Goal: Task Accomplishment & Management: Complete application form

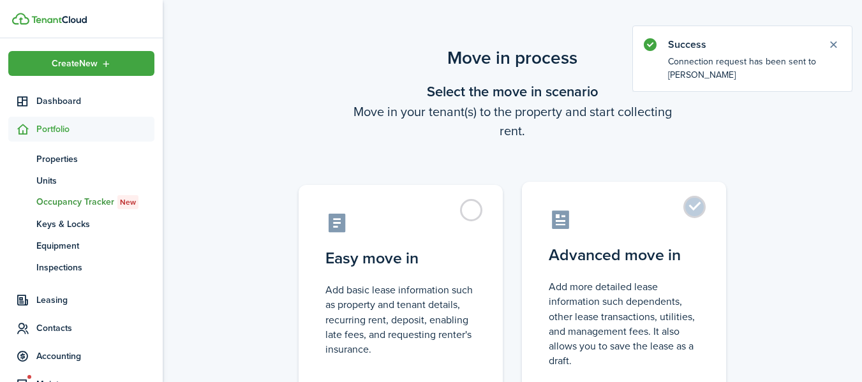
click at [690, 211] on label "Advanced move in Add more detailed lease information such dependents, other lea…" at bounding box center [624, 288] width 204 height 213
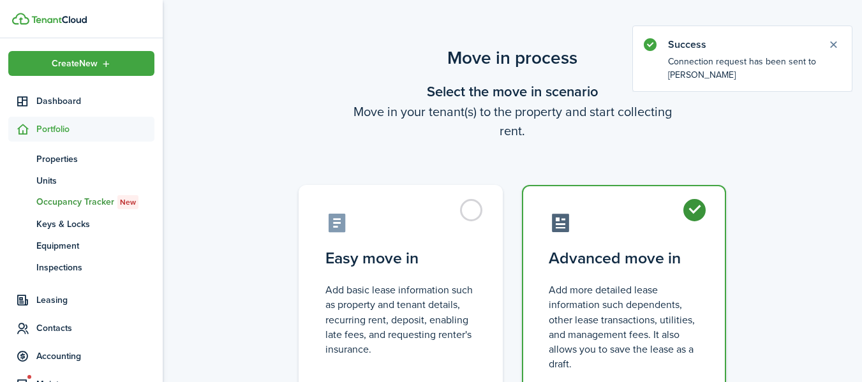
radio input "true"
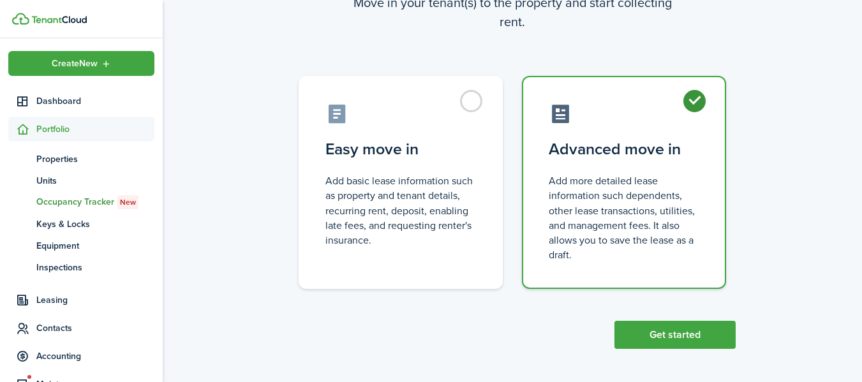
scroll to position [111, 0]
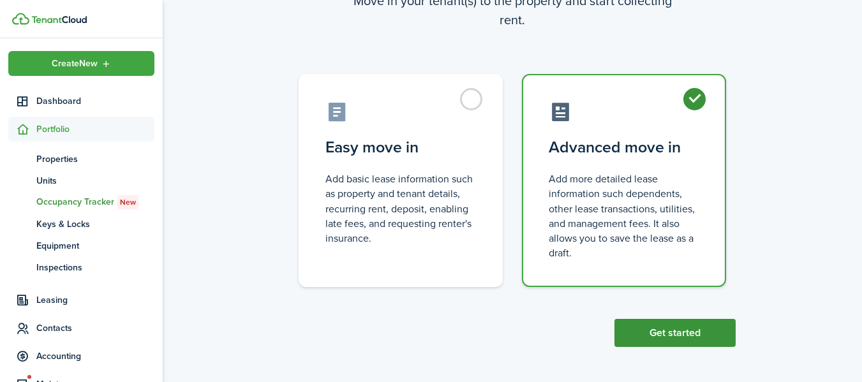
click at [668, 337] on button "Get started" at bounding box center [675, 333] width 121 height 28
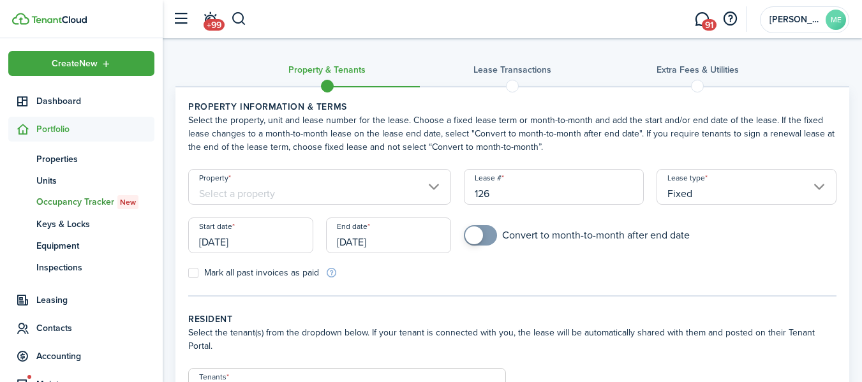
click at [435, 188] on input "Property" at bounding box center [319, 187] width 263 height 36
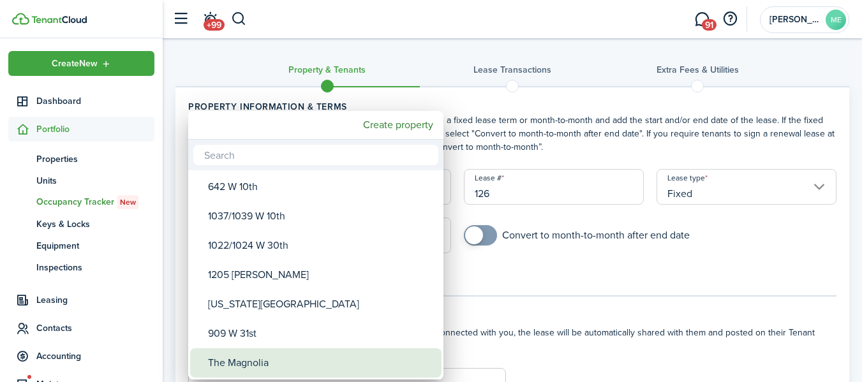
click at [284, 361] on div "The Magnolia" at bounding box center [321, 363] width 226 height 29
type input "The Magnolia"
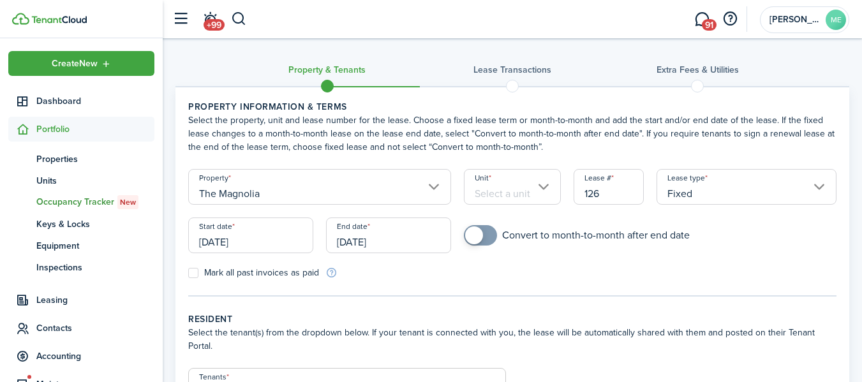
click at [542, 189] on input "Unit" at bounding box center [513, 187] width 98 height 36
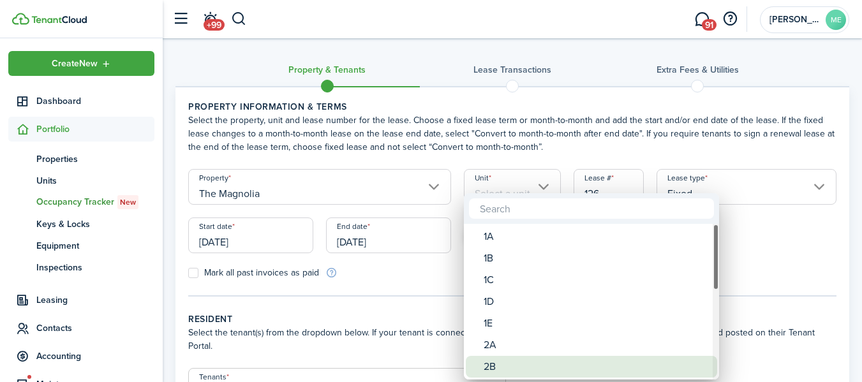
click at [499, 362] on div "2B" at bounding box center [597, 367] width 226 height 22
type input "2B"
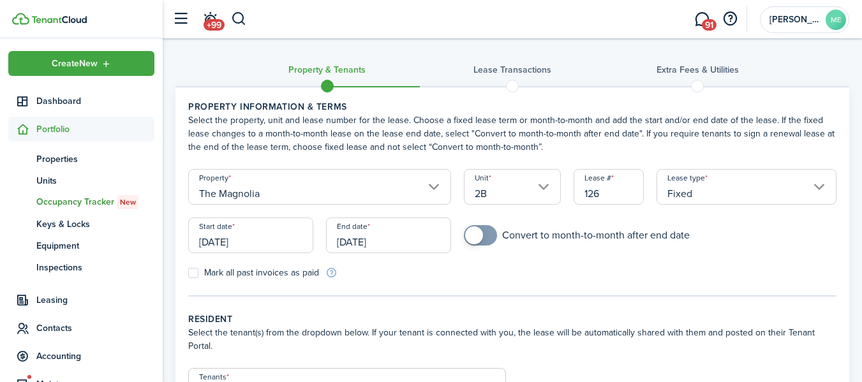
click at [271, 248] on input "[DATE]" at bounding box center [250, 236] width 125 height 36
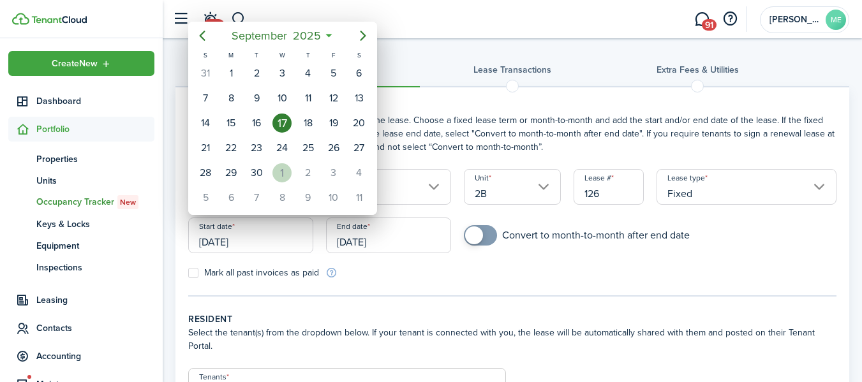
click at [280, 177] on div "1" at bounding box center [282, 172] width 19 height 19
type input "[DATE]"
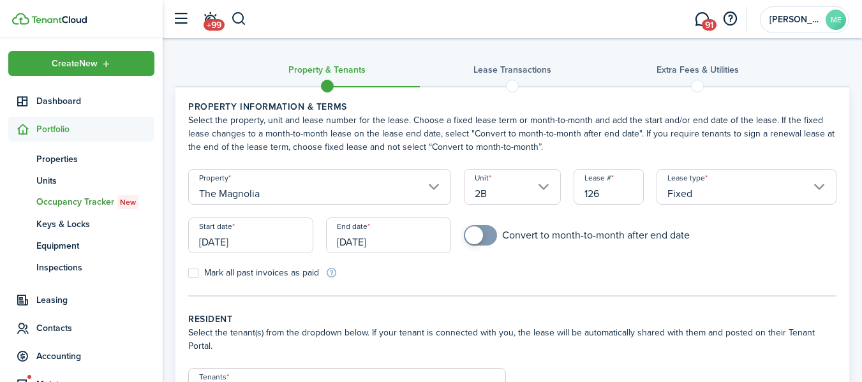
click at [413, 243] on input "[DATE]" at bounding box center [388, 236] width 125 height 36
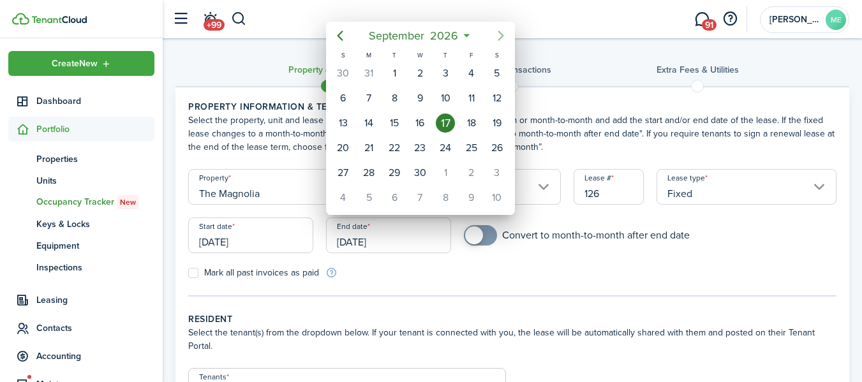
click at [501, 35] on icon "Next page" at bounding box center [500, 35] width 15 height 15
click at [500, 177] on div "31" at bounding box center [497, 172] width 19 height 19
type input "[DATE]"
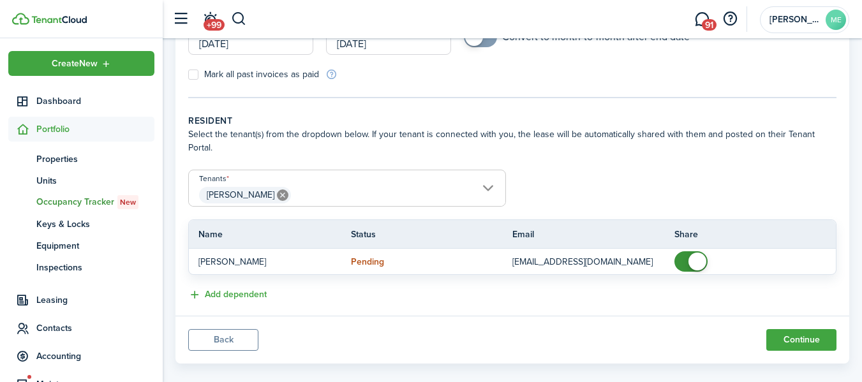
scroll to position [202, 0]
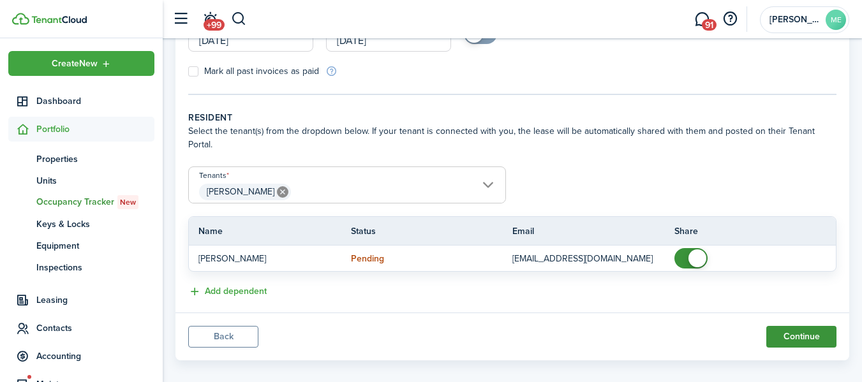
click at [801, 326] on button "Continue" at bounding box center [802, 337] width 70 height 22
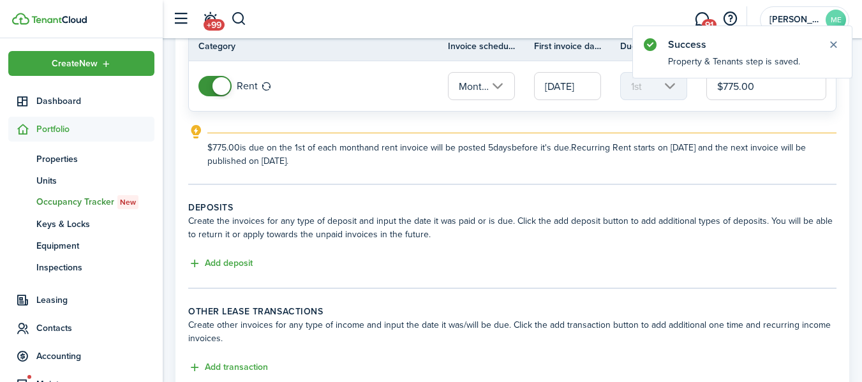
scroll to position [128, 0]
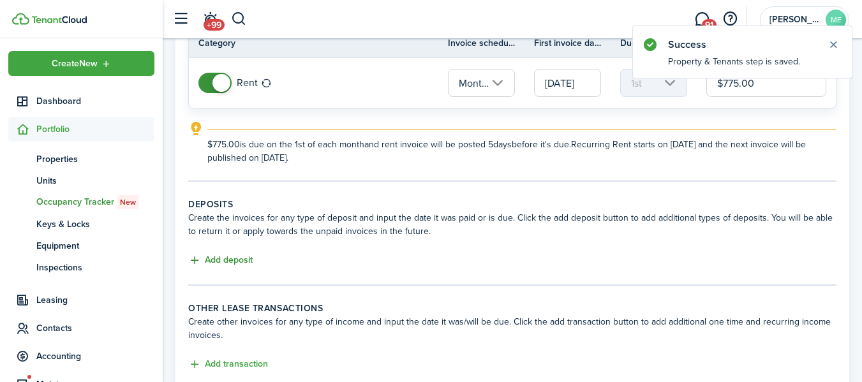
click at [237, 260] on button "Add deposit" at bounding box center [220, 260] width 64 height 15
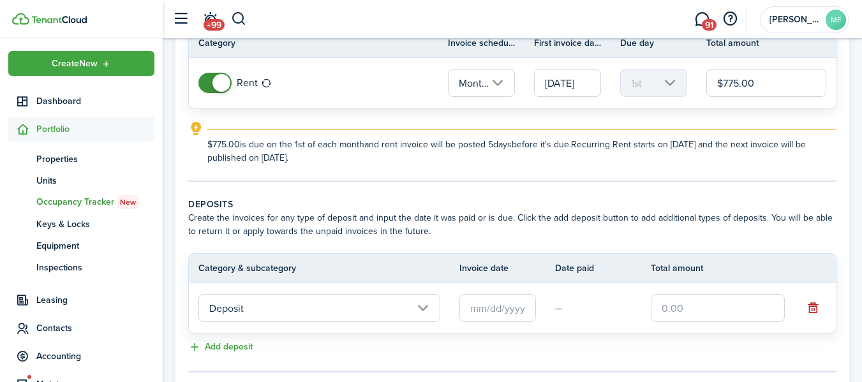
click at [495, 312] on input "text" at bounding box center [498, 308] width 77 height 28
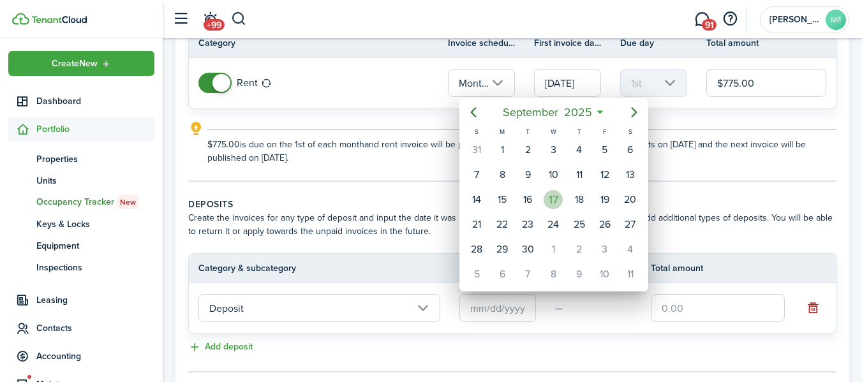
click at [552, 200] on div "17" at bounding box center [553, 199] width 19 height 19
type input "[DATE]"
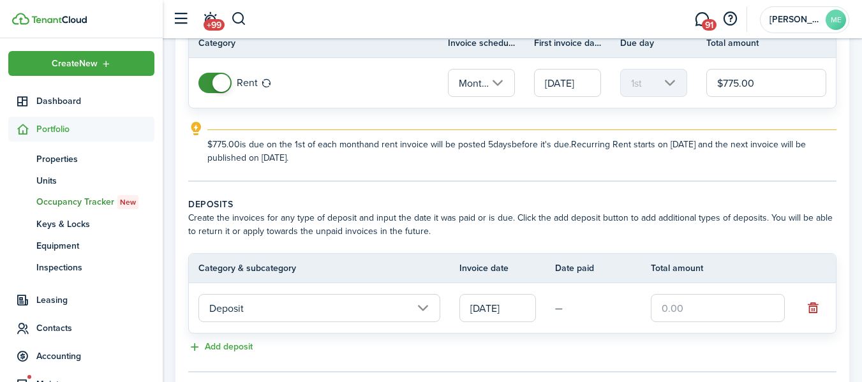
drag, startPoint x: 698, startPoint y: 312, endPoint x: 665, endPoint y: 311, distance: 32.6
click at [665, 311] on input "text" at bounding box center [718, 308] width 134 height 28
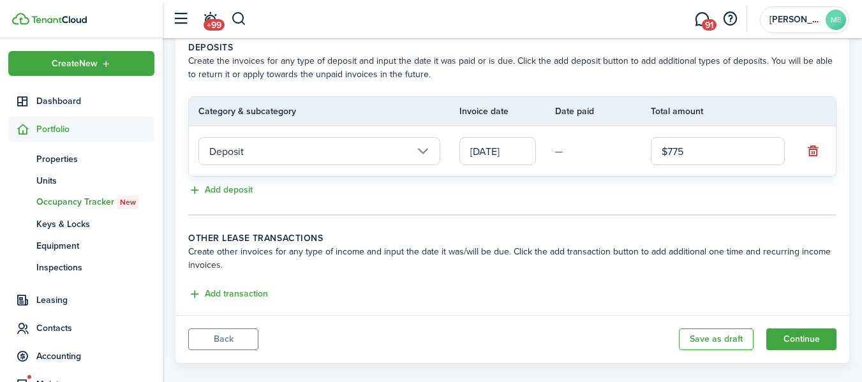
scroll to position [301, 0]
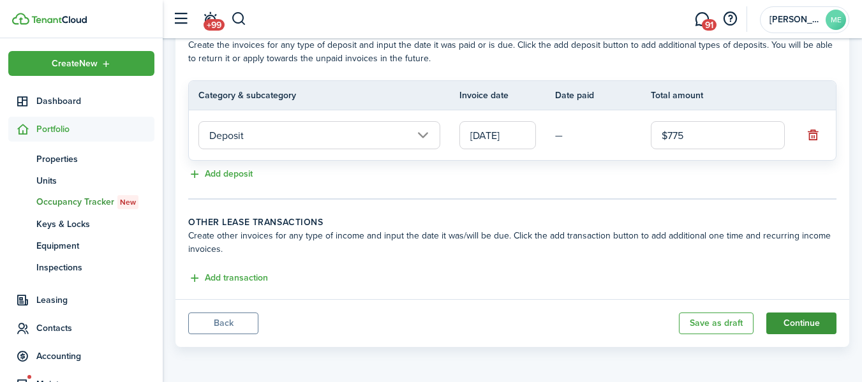
type input "$775.00"
click at [802, 324] on button "Continue" at bounding box center [802, 324] width 70 height 22
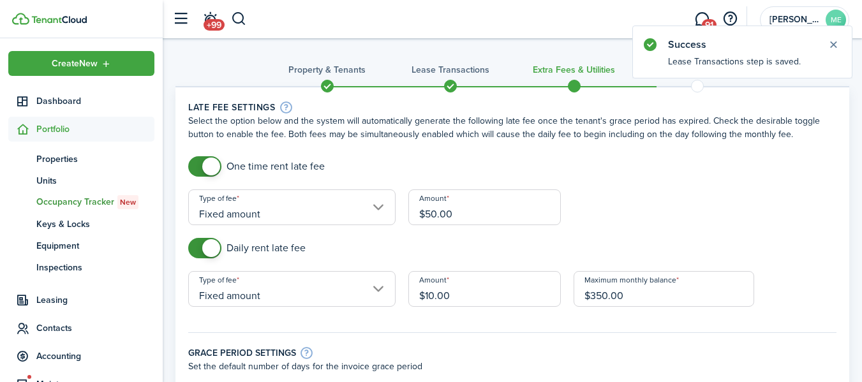
click at [379, 209] on input "Fixed amount" at bounding box center [291, 208] width 207 height 36
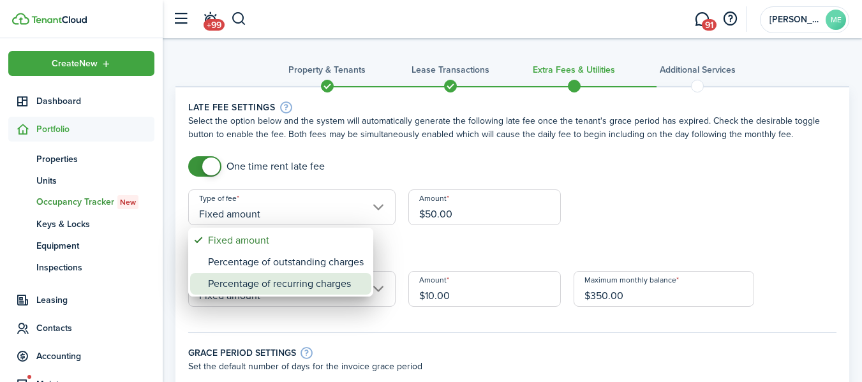
click at [284, 285] on div "Percentage of recurring charges" at bounding box center [286, 284] width 156 height 22
type input "Percentage of recurring charges"
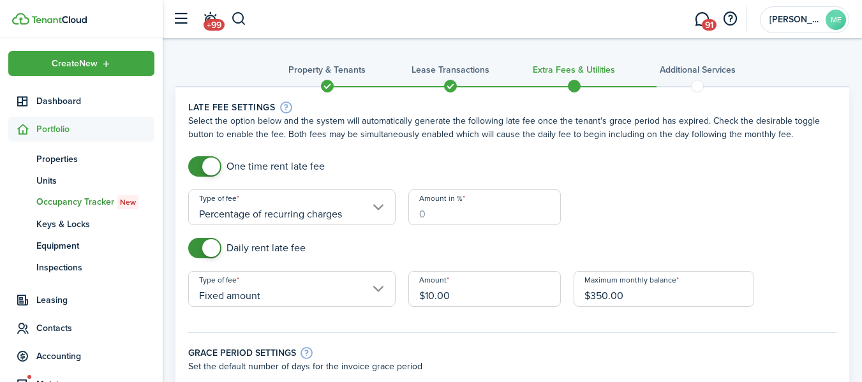
drag, startPoint x: 438, startPoint y: 220, endPoint x: 416, endPoint y: 218, distance: 22.4
click at [416, 218] on input "Amount in %" at bounding box center [485, 208] width 153 height 36
type input "10"
checkbox input "false"
click at [202, 248] on span at bounding box center [205, 248] width 13 height 20
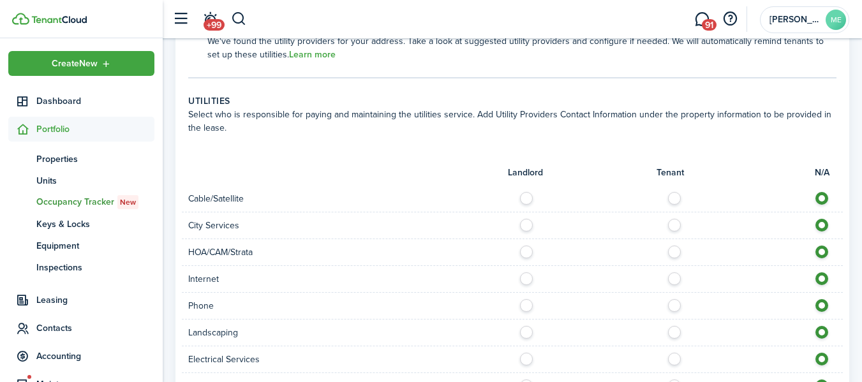
scroll to position [702, 0]
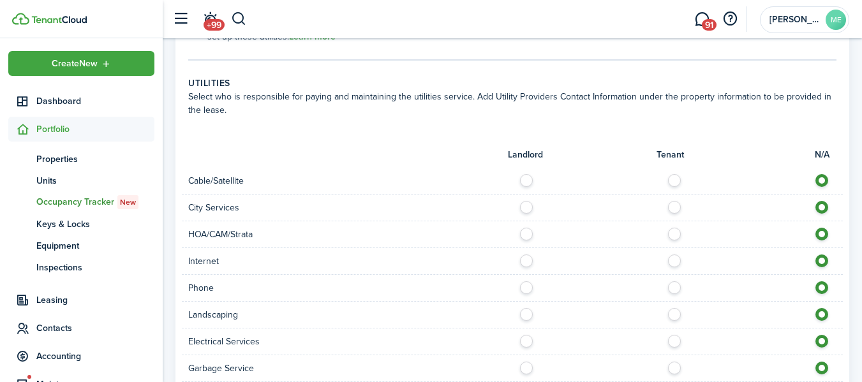
click at [677, 261] on label at bounding box center [678, 258] width 22 height 6
radio input "true"
click at [676, 282] on label at bounding box center [678, 285] width 22 height 6
radio input "true"
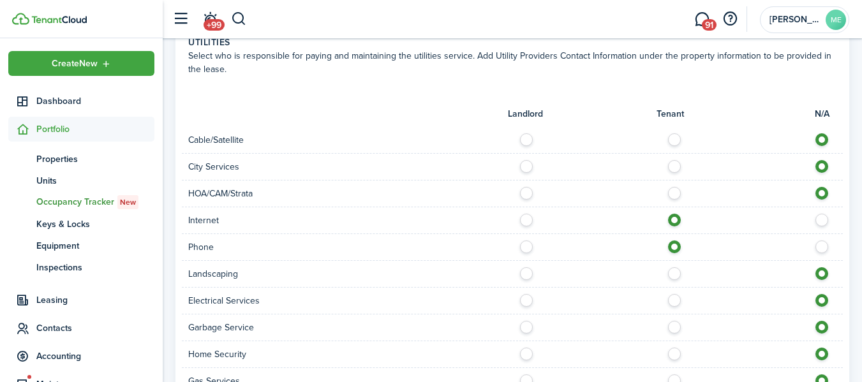
scroll to position [766, 0]
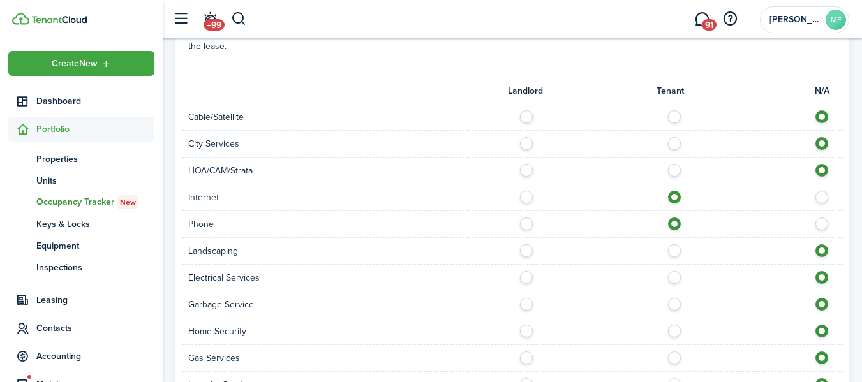
click at [529, 251] on label at bounding box center [530, 247] width 22 height 6
radio input "true"
click at [672, 276] on label at bounding box center [678, 274] width 22 height 6
radio input "true"
click at [529, 304] on label at bounding box center [530, 301] width 22 height 6
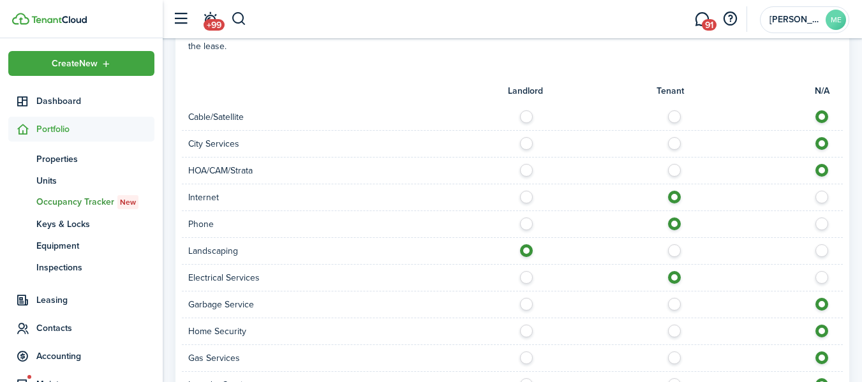
radio input "true"
click at [672, 331] on label at bounding box center [678, 328] width 22 height 6
radio input "true"
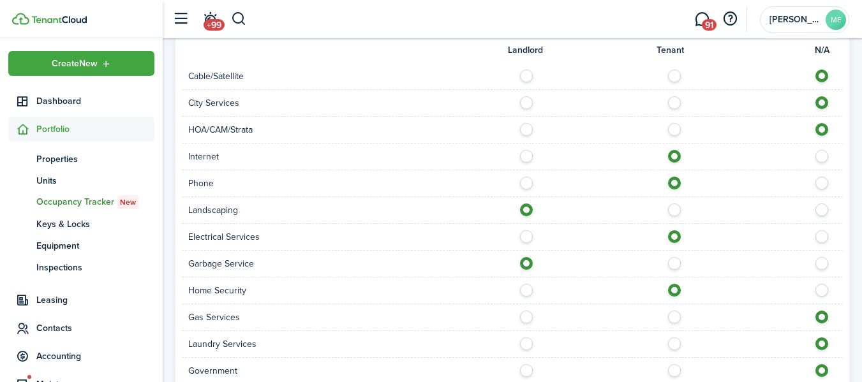
scroll to position [830, 0]
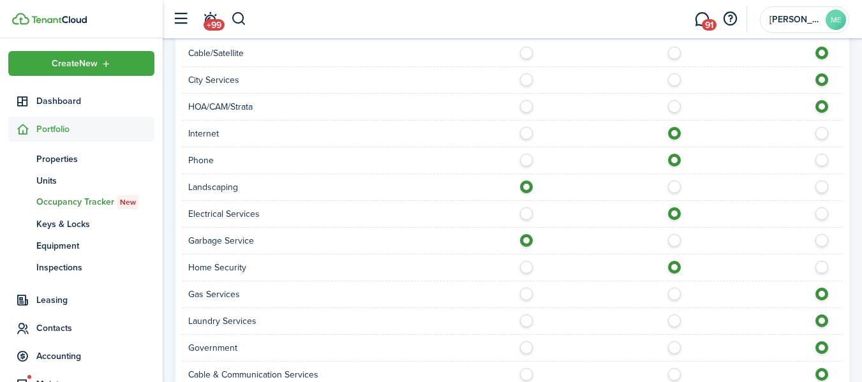
click at [528, 294] on label at bounding box center [530, 291] width 22 height 6
radio input "true"
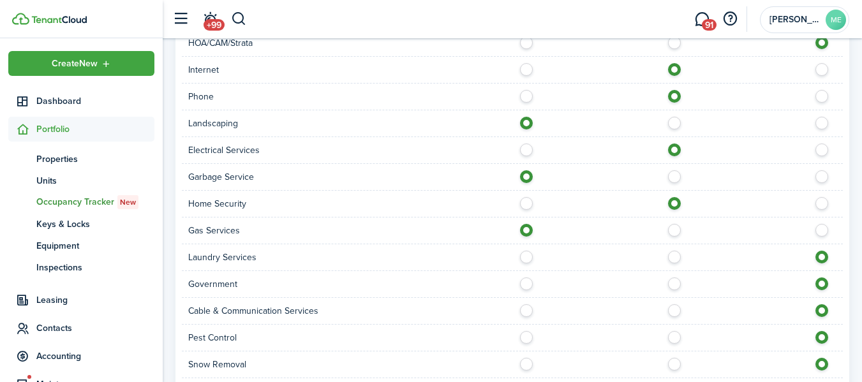
click at [679, 257] on label at bounding box center [678, 254] width 22 height 6
radio input "true"
click at [677, 311] on label at bounding box center [678, 307] width 22 height 6
radio input "true"
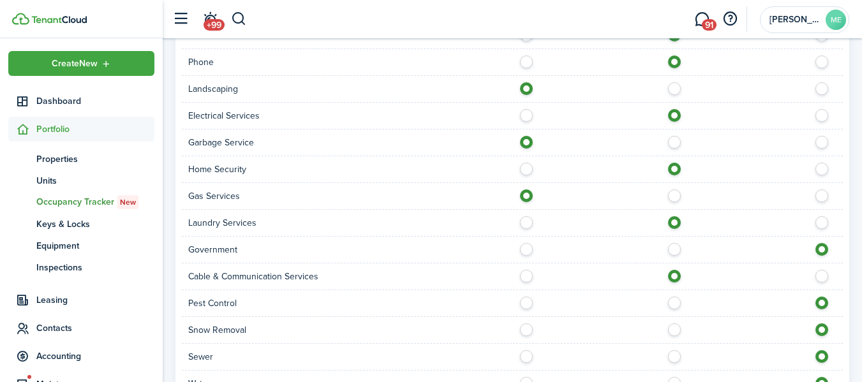
scroll to position [958, 0]
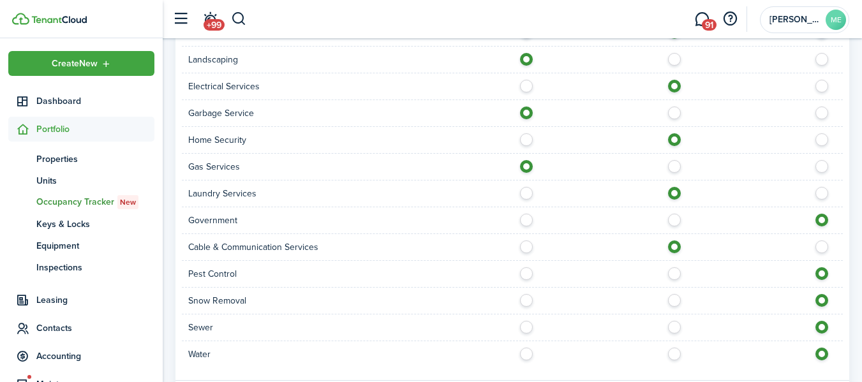
click at [677, 274] on label at bounding box center [678, 270] width 22 height 6
radio input "true"
click at [526, 298] on label at bounding box center [530, 297] width 22 height 6
radio input "true"
click at [535, 326] on label at bounding box center [530, 324] width 22 height 6
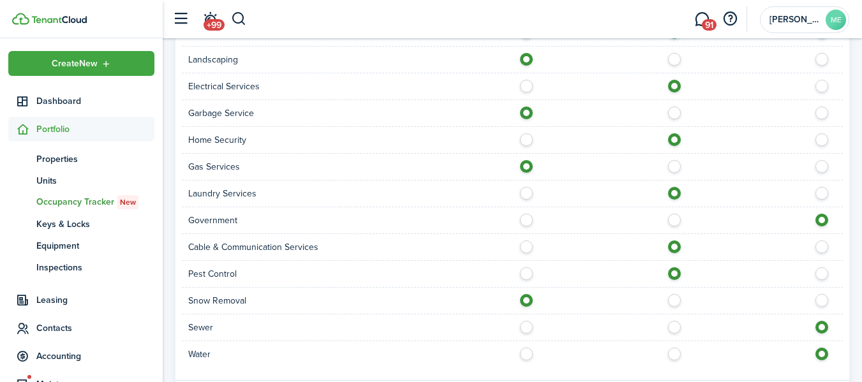
radio input "true"
click at [527, 352] on label at bounding box center [530, 351] width 22 height 6
radio input "true"
click at [675, 166] on label at bounding box center [678, 163] width 22 height 6
radio input "false"
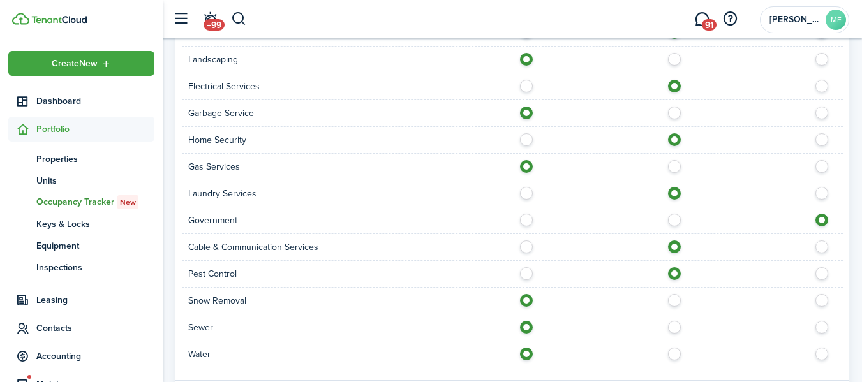
radio input "true"
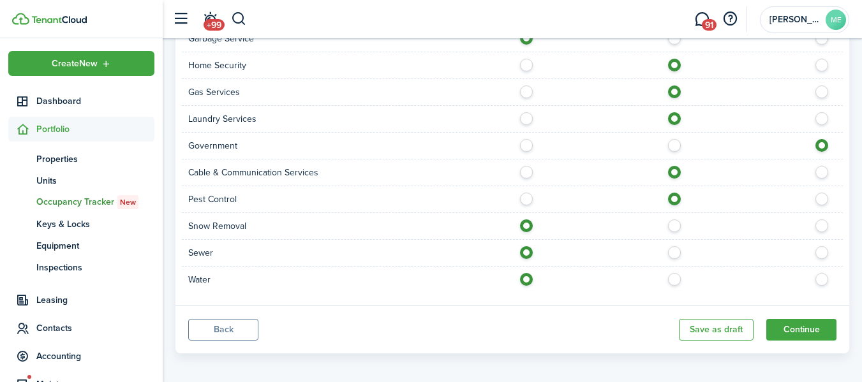
scroll to position [1039, 0]
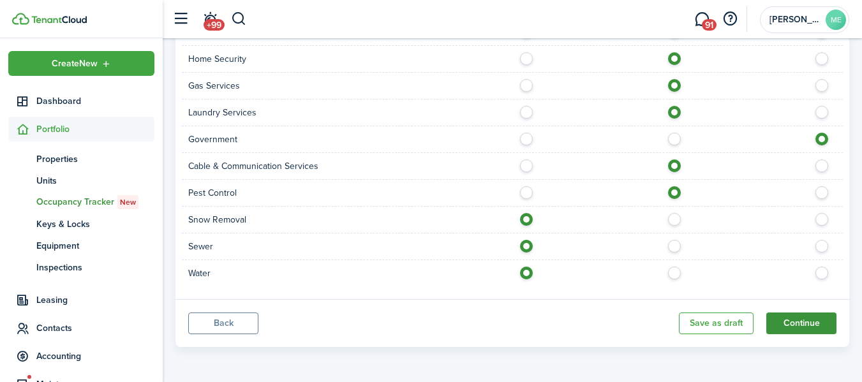
click at [802, 324] on button "Continue" at bounding box center [802, 324] width 70 height 22
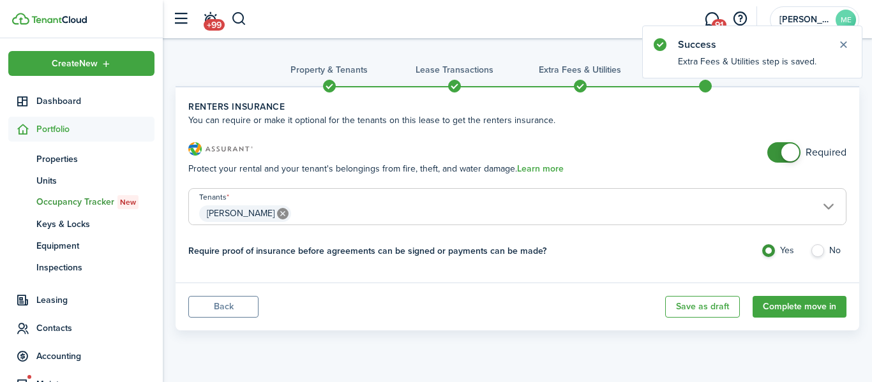
checkbox input "false"
click at [778, 158] on span at bounding box center [784, 152] width 13 height 20
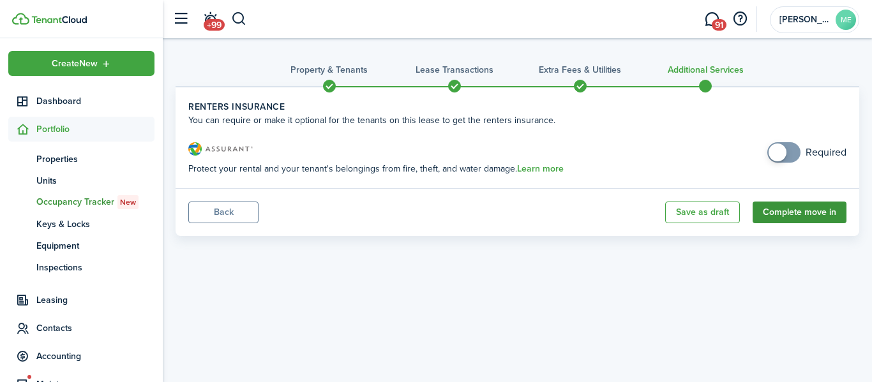
click at [803, 217] on button "Complete move in" at bounding box center [800, 213] width 94 height 22
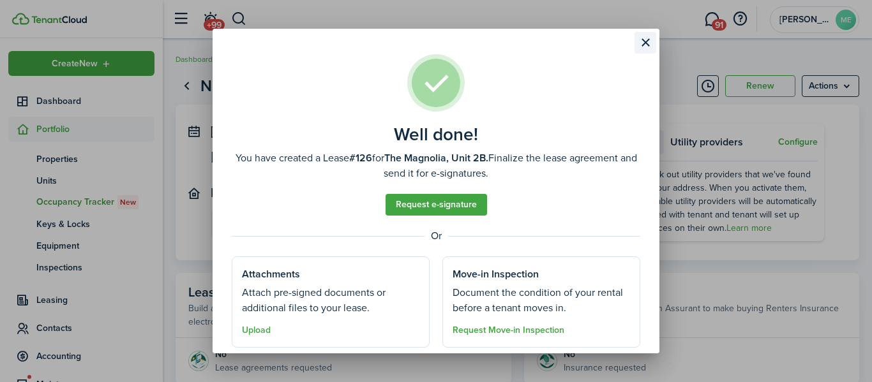
click at [646, 41] on button "Close modal" at bounding box center [646, 43] width 22 height 22
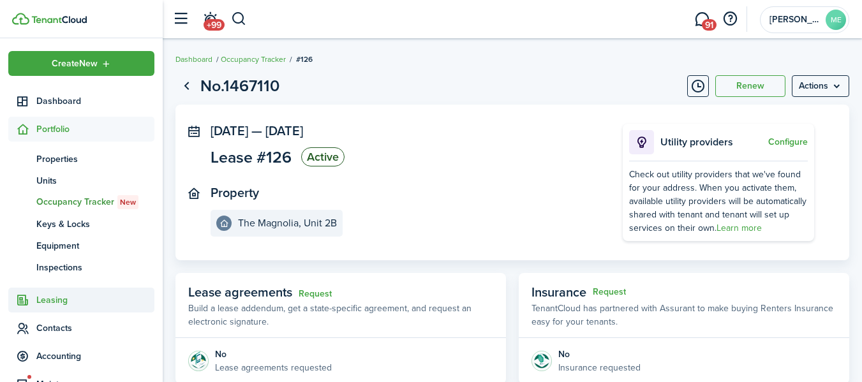
click at [59, 301] on span "Leasing" at bounding box center [95, 300] width 118 height 13
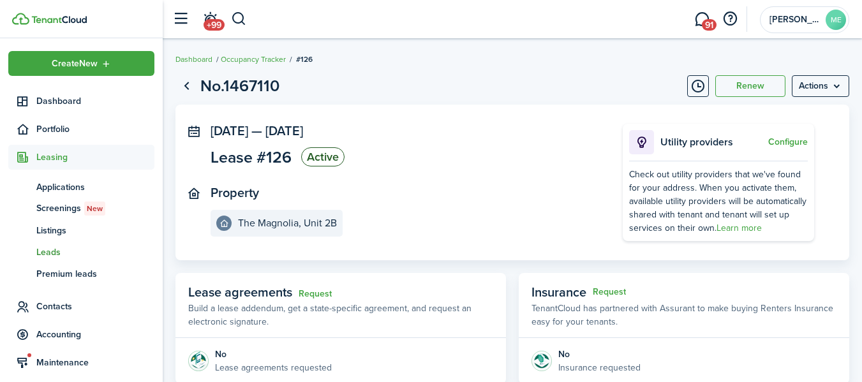
click at [56, 248] on span "Leads" at bounding box center [95, 252] width 118 height 13
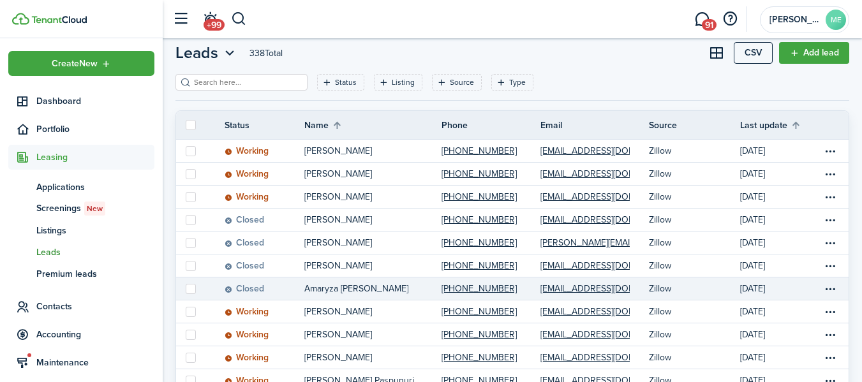
scroll to position [64, 0]
